Goal: Task Accomplishment & Management: Complete application form

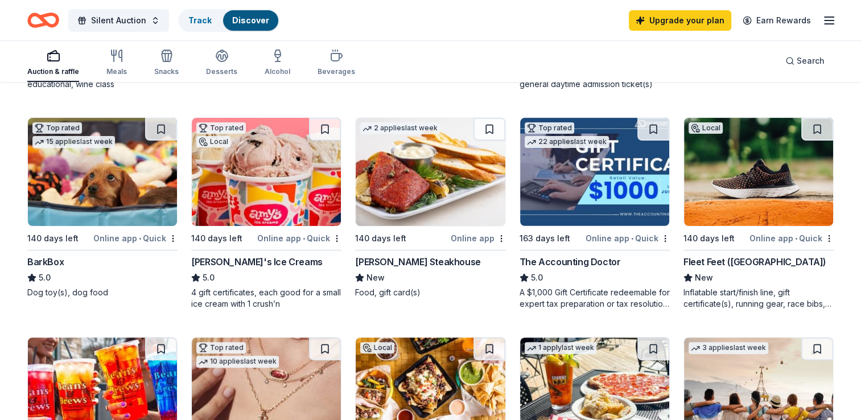
scroll to position [313, 0]
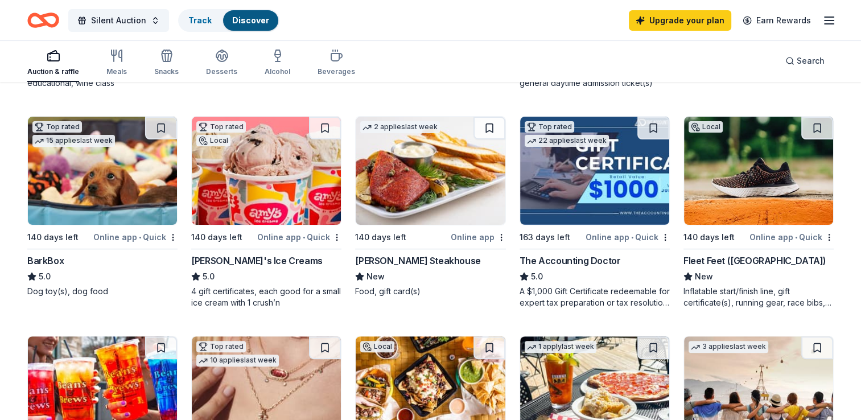
click at [581, 179] on img at bounding box center [594, 171] width 149 height 108
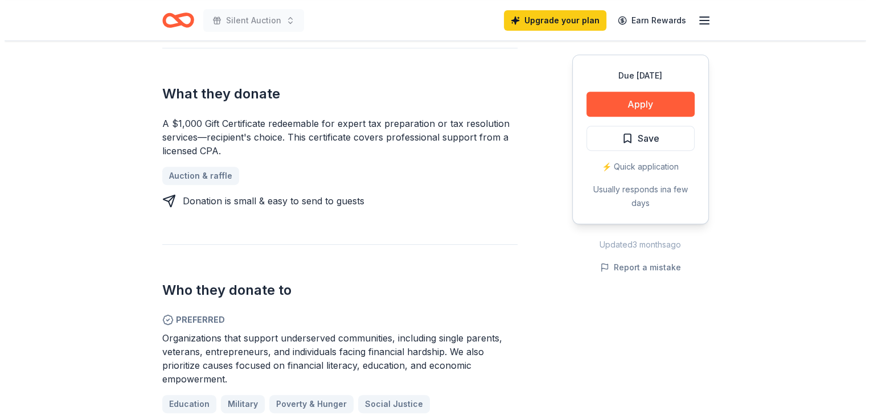
scroll to position [466, 0]
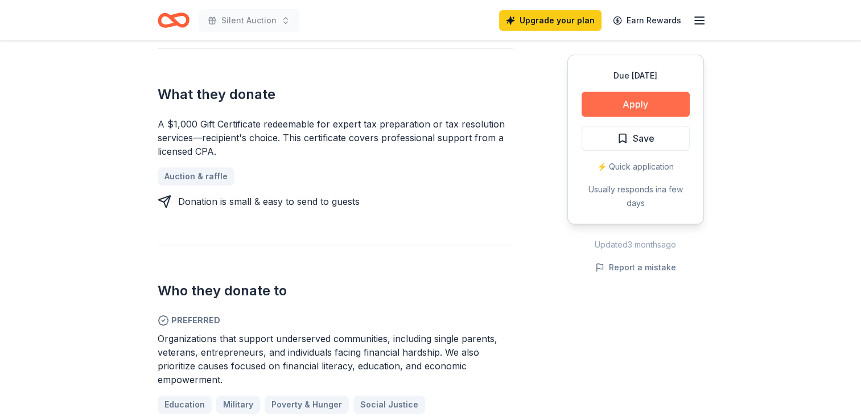
click at [666, 104] on button "Apply" at bounding box center [636, 104] width 108 height 25
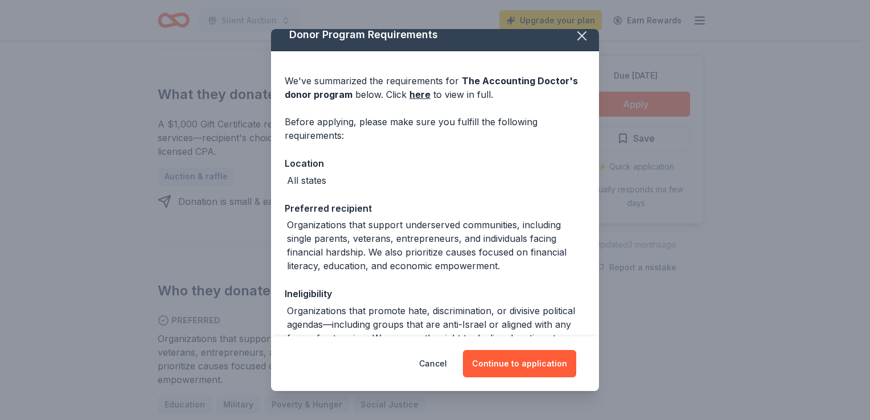
scroll to position [0, 0]
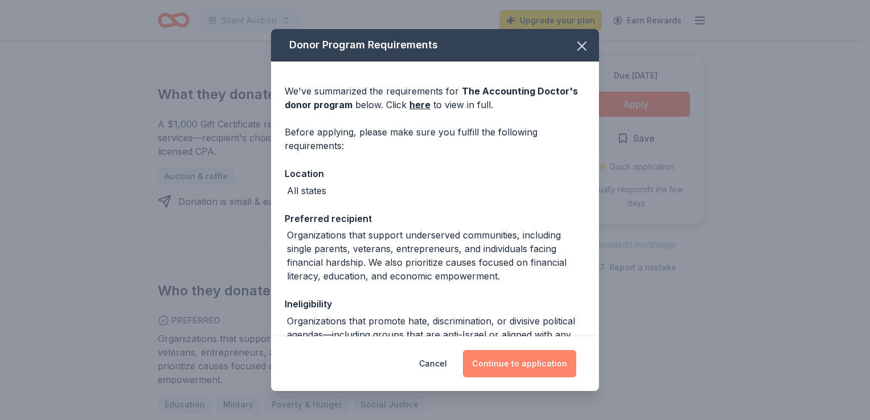
click at [519, 370] on button "Continue to application" at bounding box center [519, 363] width 113 height 27
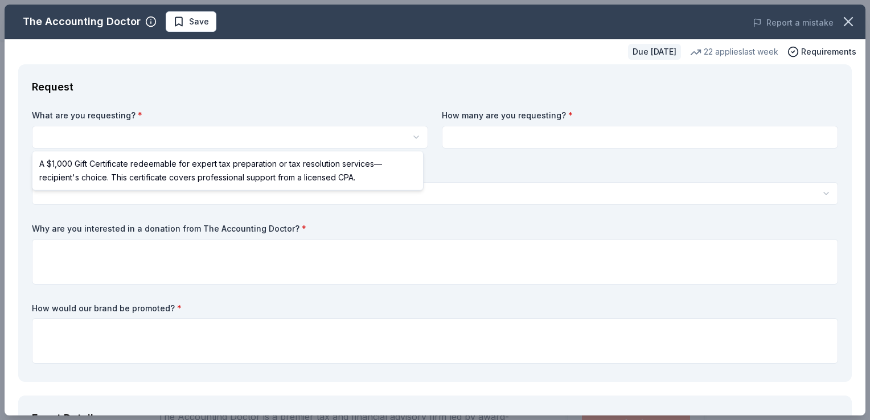
click at [290, 144] on html "Silent Auction Save Apply Due in 163 days Share The Accounting Doctor 5.0 • 4 r…" at bounding box center [435, 210] width 870 height 420
select select "A $1,000 Gift Certificate redeemable for expert tax preparation or tax resoluti…"
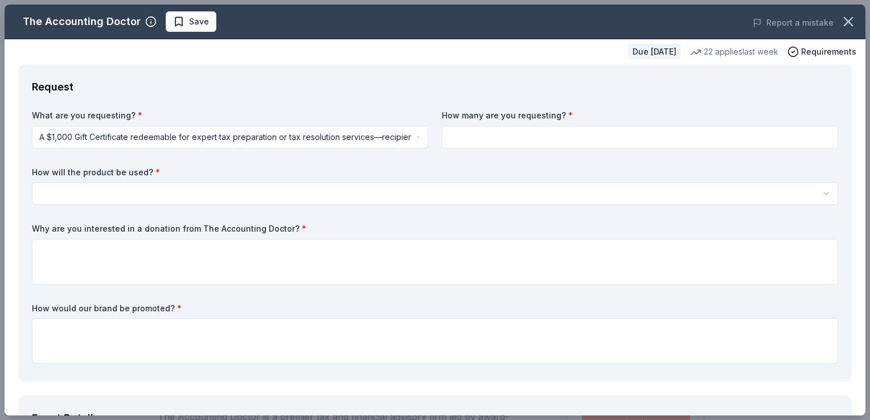
click at [470, 136] on input at bounding box center [640, 137] width 396 height 23
type input "1"
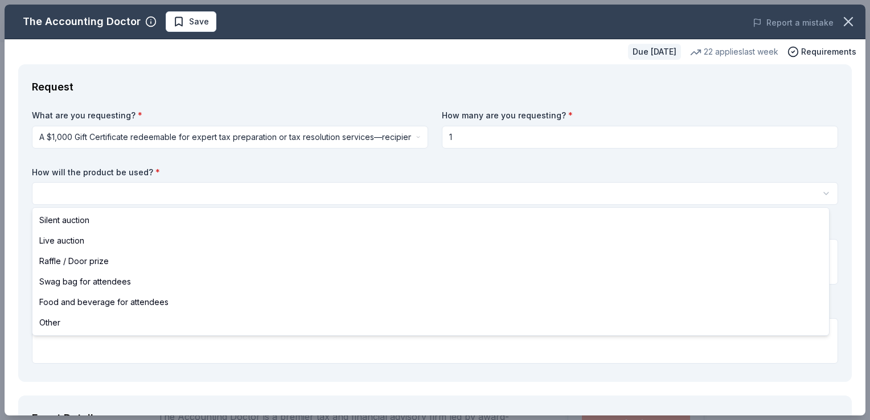
click at [297, 195] on html "Silent Auction Save Apply Due in 163 days Share The Accounting Doctor 5.0 • 4 r…" at bounding box center [435, 210] width 870 height 420
select select "silentAuction"
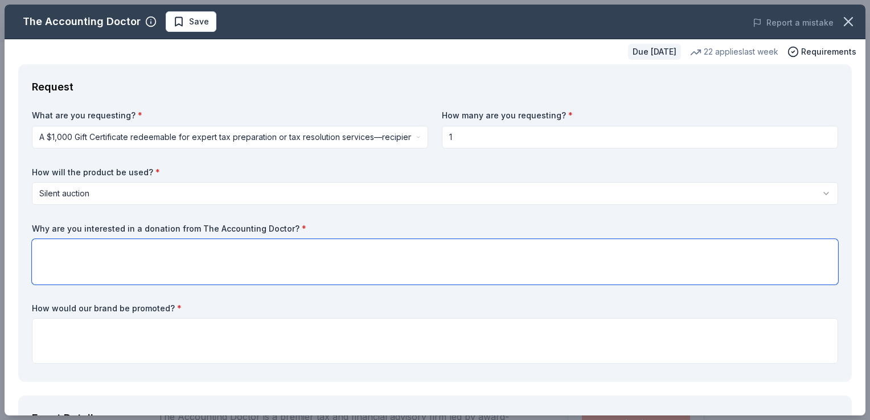
click at [194, 252] on textarea at bounding box center [435, 262] width 806 height 46
click at [284, 252] on textarea "We are actively seeking all donations for our silent auction." at bounding box center [435, 262] width 806 height 46
type textarea "We are actively seeking all donations for our silent auction. Anything helps wi…"
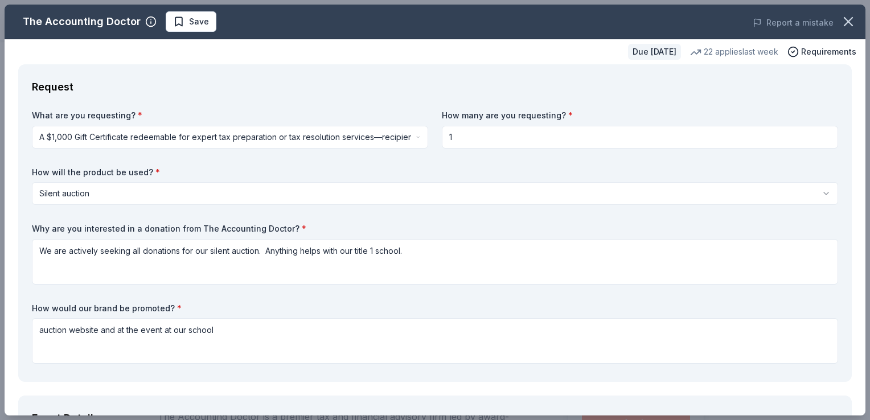
scroll to position [328, 0]
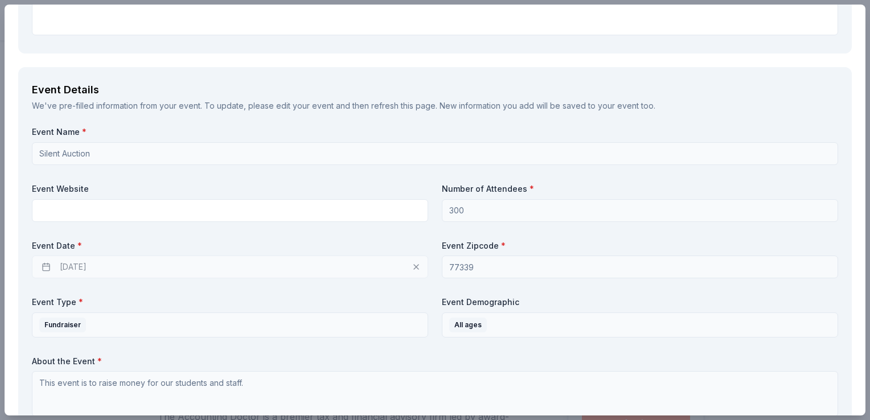
click at [205, 356] on label "About the Event *" at bounding box center [435, 361] width 806 height 11
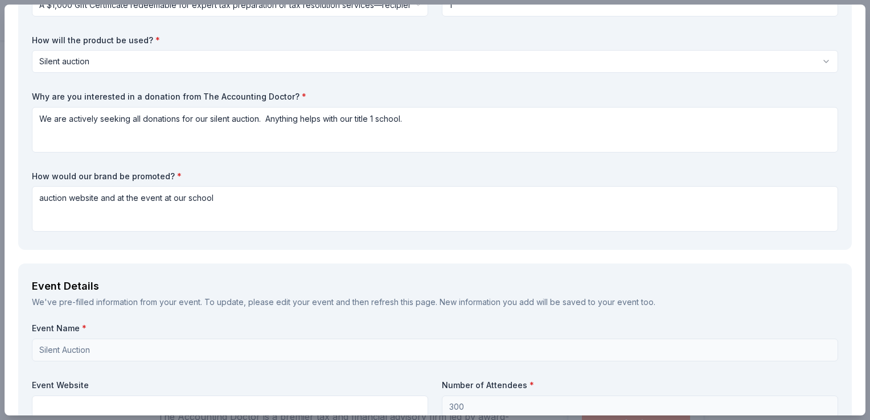
scroll to position [131, 0]
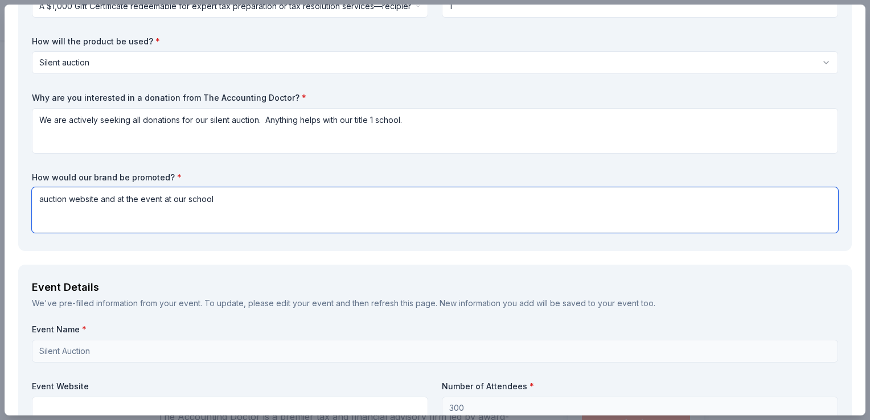
click at [102, 198] on textarea "auction website and at the event at our school" at bounding box center [435, 210] width 806 height 46
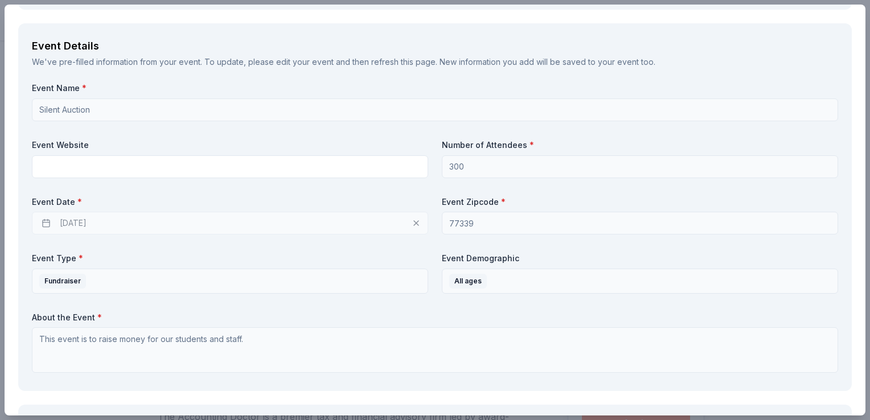
scroll to position [373, 0]
type textarea "auction website, social media and at the event at our school"
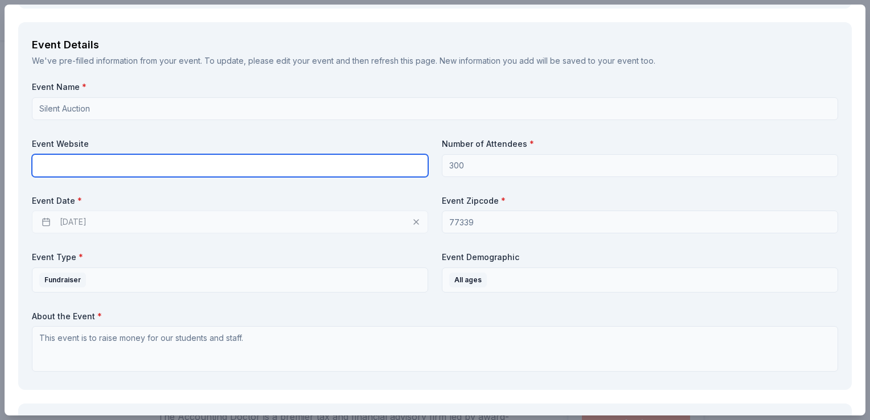
click at [258, 174] on input "text" at bounding box center [230, 165] width 396 height 23
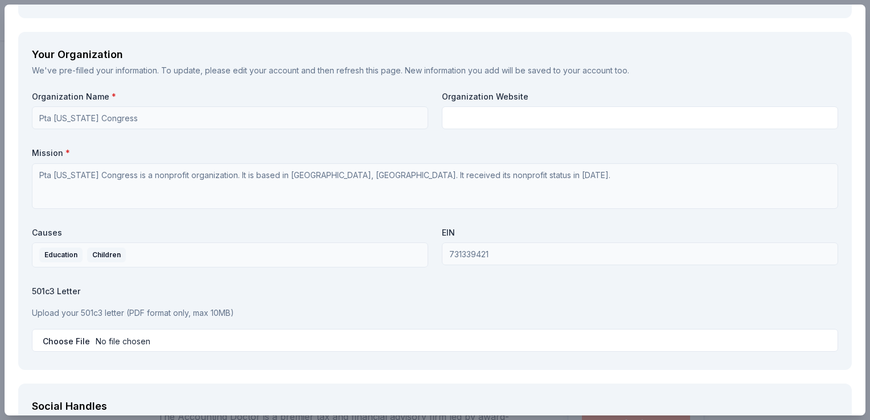
scroll to position [932, 0]
type input "www.32auctions.com"
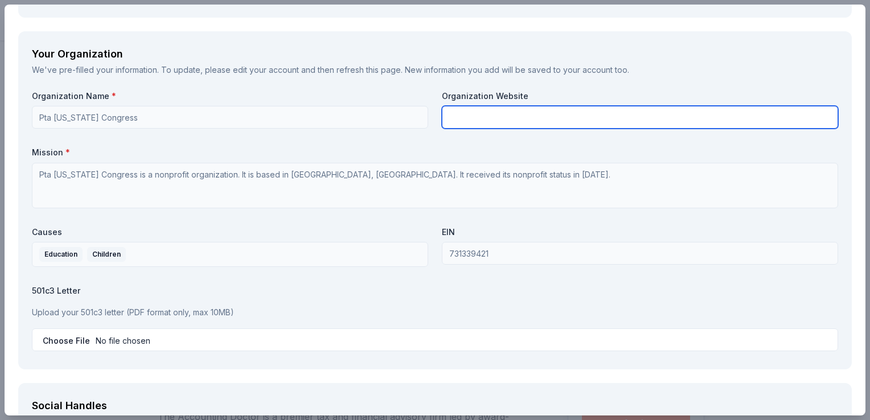
click at [465, 114] on input "text" at bounding box center [640, 117] width 396 height 23
type input "ptatexas.com"
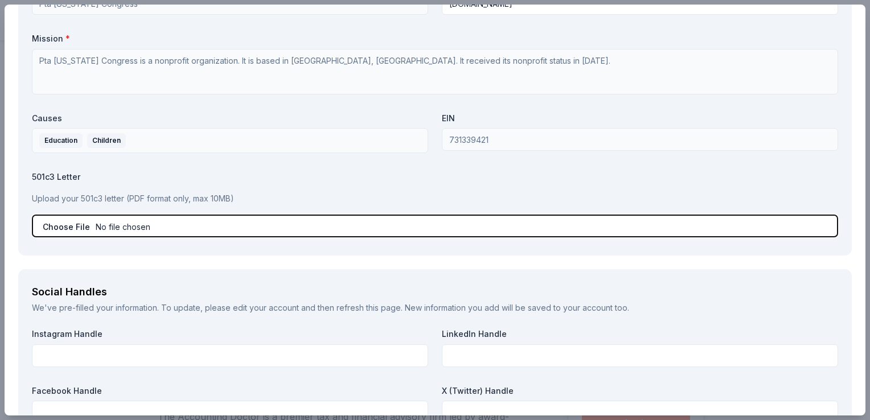
scroll to position [1047, 0]
click at [327, 231] on input "file" at bounding box center [435, 224] width 806 height 23
click at [216, 217] on input "file" at bounding box center [435, 224] width 806 height 23
type input "C:\fakepath\Letter-of-Determination.pdf"
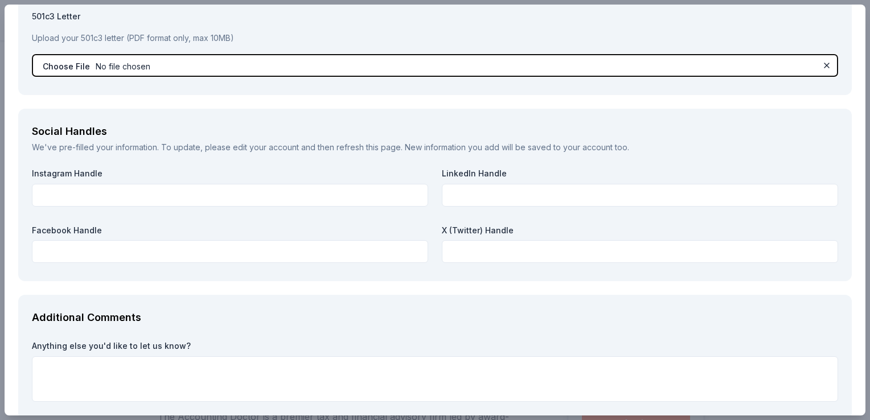
scroll to position [1269, 0]
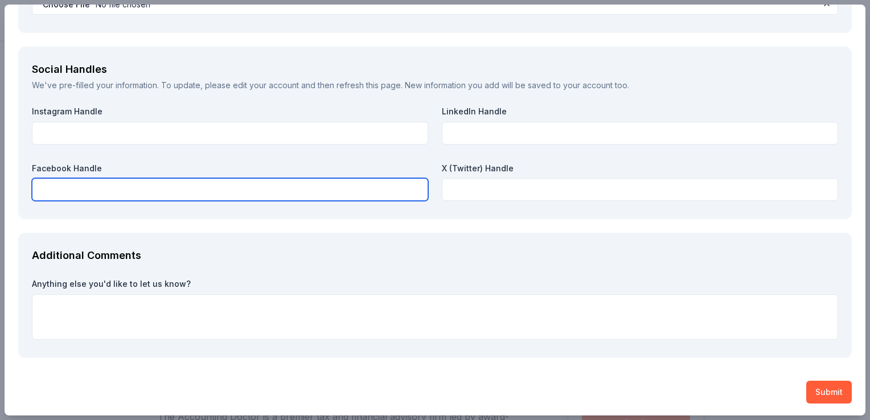
click at [211, 184] on input "text" at bounding box center [230, 189] width 396 height 23
paste input "https://www.facebook.com/egepta"
type input "https://www.facebook.com/egepta"
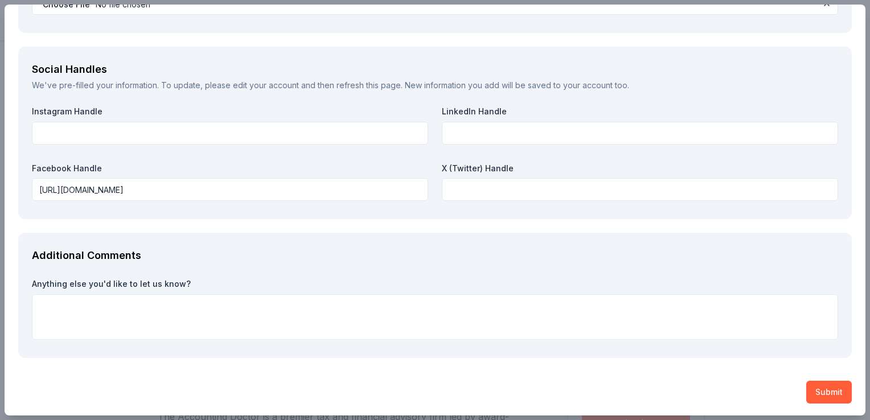
click at [229, 290] on div "Anything else you'd like to let us know?" at bounding box center [435, 308] width 806 height 61
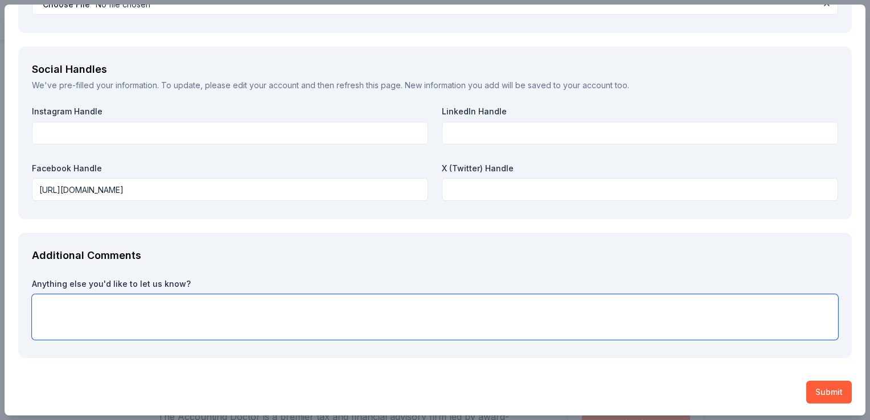
click at [229, 302] on textarea at bounding box center [435, 317] width 806 height 46
type textarea "Please help us to raise funds for our students and staff!!"
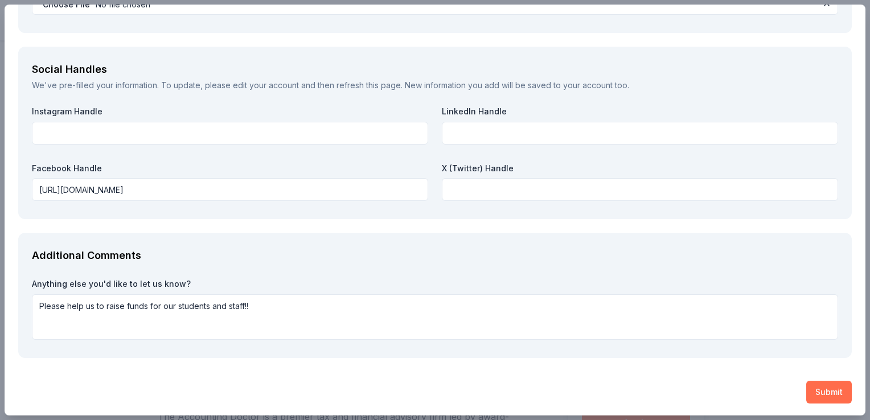
click at [806, 386] on button "Submit" at bounding box center [829, 392] width 46 height 23
